Goal: Go to known website: Access a specific website the user already knows

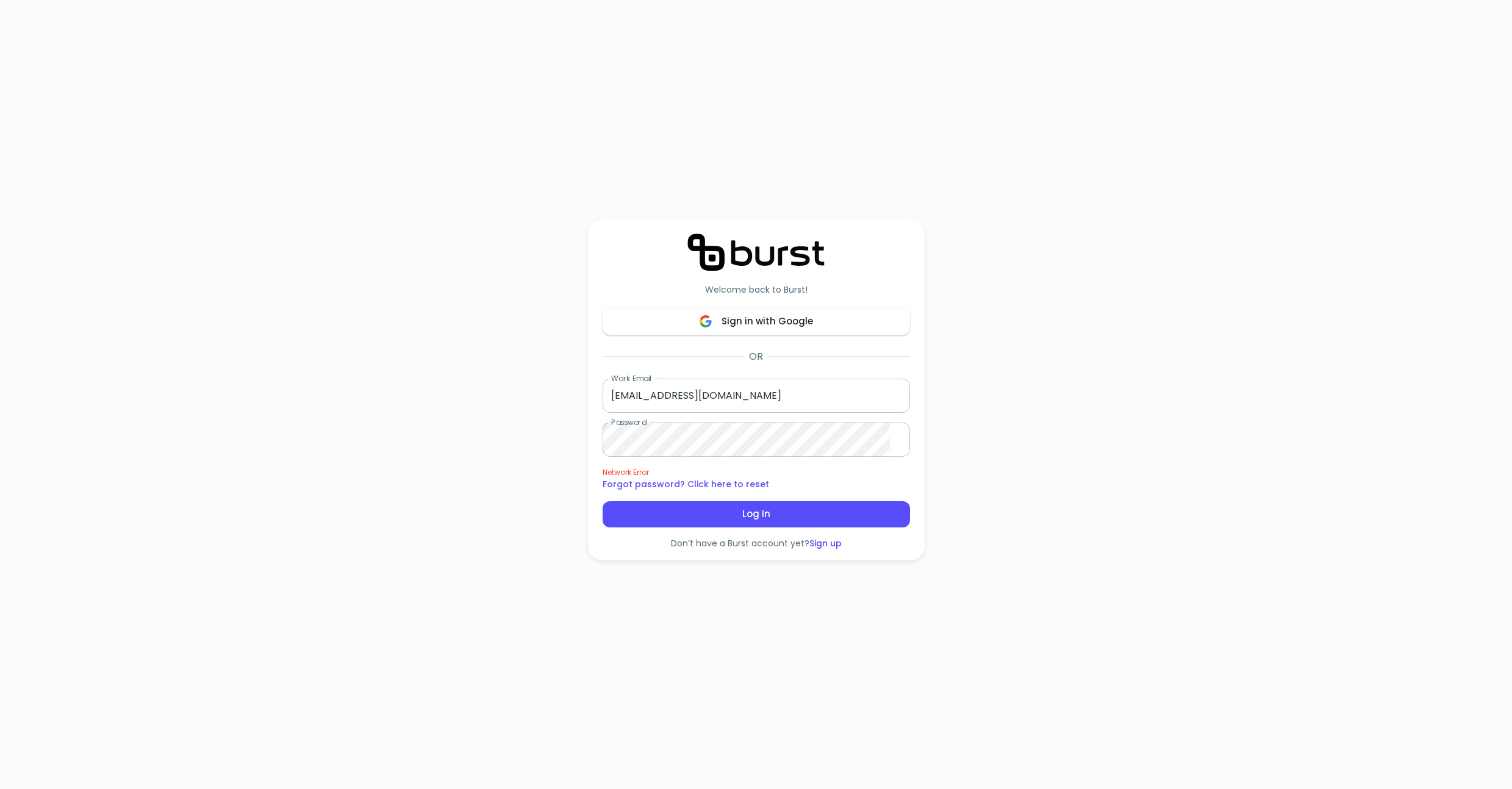
scroll to position [183, 0]
click at [335, 286] on div "Welcome back to Burst! Sign in with Google OR Work Email demo@burst.to Work Ema…" at bounding box center [756, 394] width 1512 height 789
click at [335, 184] on div "Welcome back to Burst! Sign in with Google OR Work Email demo@burst.to Work Ema…" at bounding box center [756, 394] width 1512 height 789
click at [335, 501] on div "Welcome back to Burst! Sign in with Google OR Work Email demo@burst.to Work Ema…" at bounding box center [756, 394] width 1512 height 789
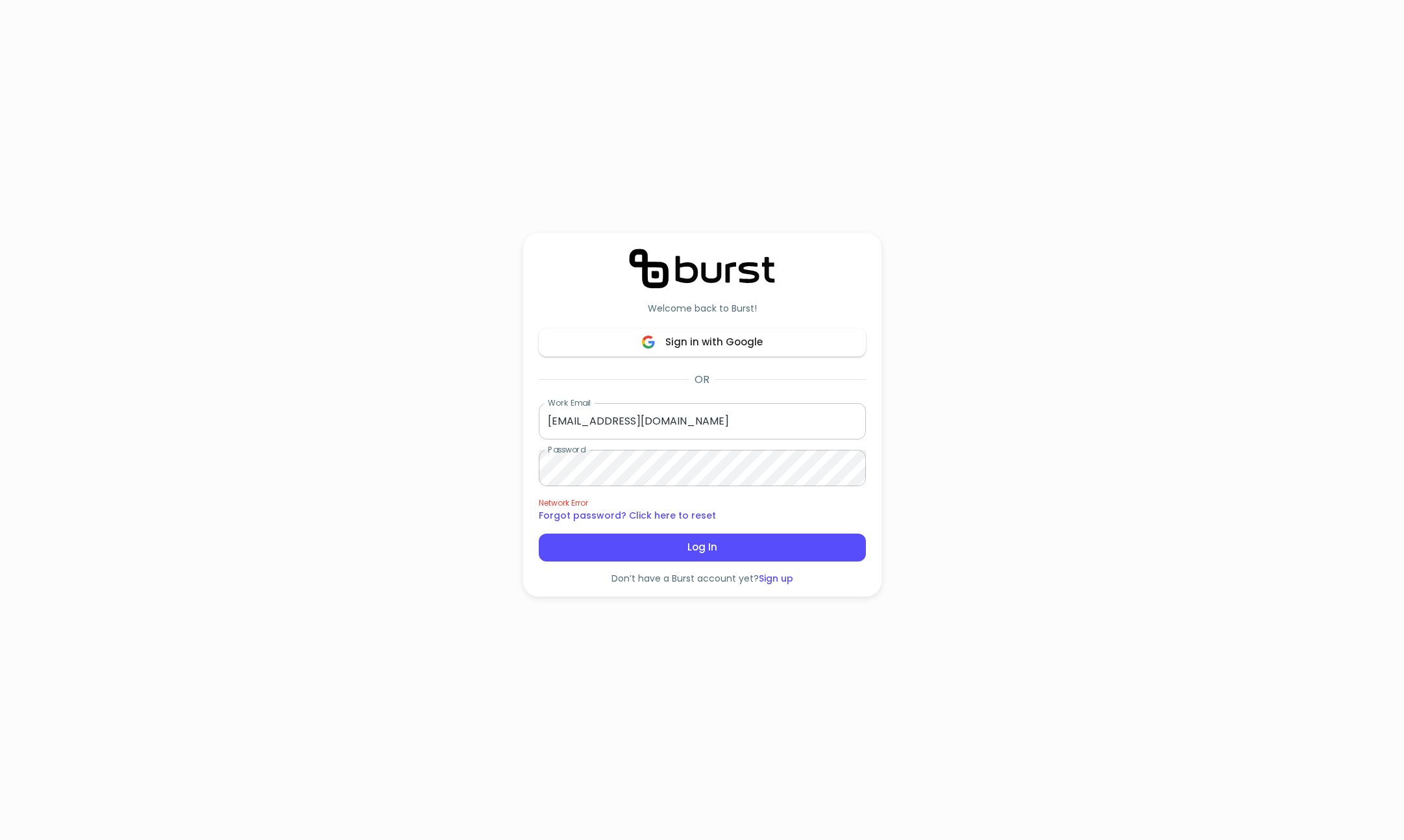
scroll to position [195, 0]
